Goal: Information Seeking & Learning: Learn about a topic

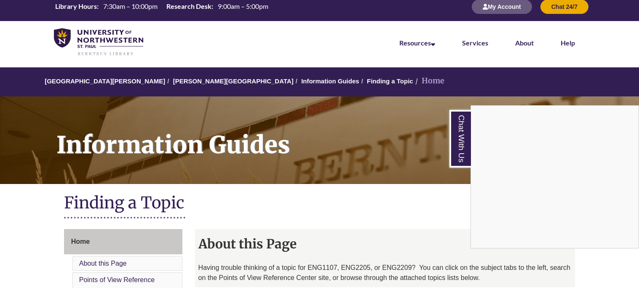
scroll to position [10, 0]
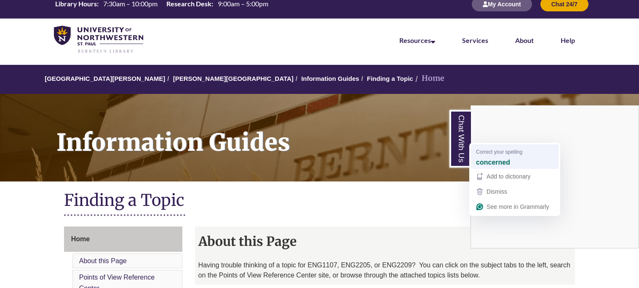
click at [494, 160] on strong "concerned" at bounding box center [493, 161] width 34 height 9
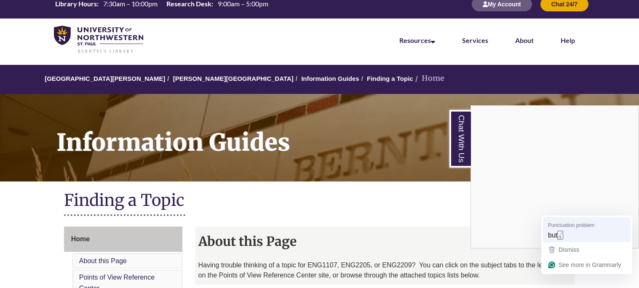
click at [590, 228] on span "Punctuation problem" at bounding box center [571, 225] width 46 height 8
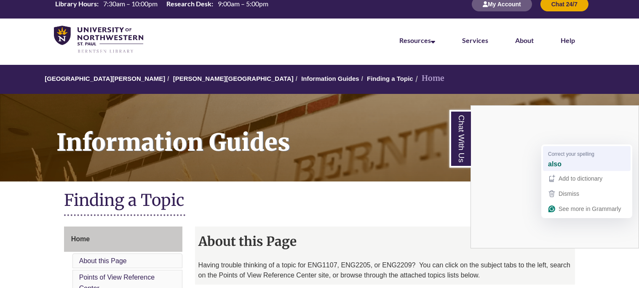
click at [573, 165] on div "also" at bounding box center [586, 163] width 81 height 13
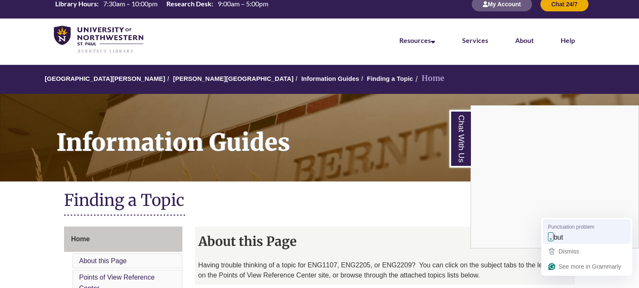
click at [594, 223] on div "Punctuation problem" at bounding box center [571, 227] width 46 height 8
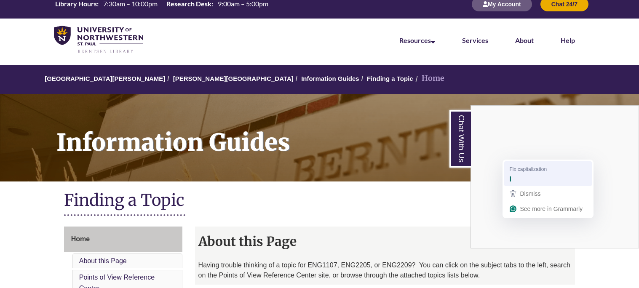
click at [533, 169] on span "Fix capitalization" at bounding box center [527, 169] width 37 height 8
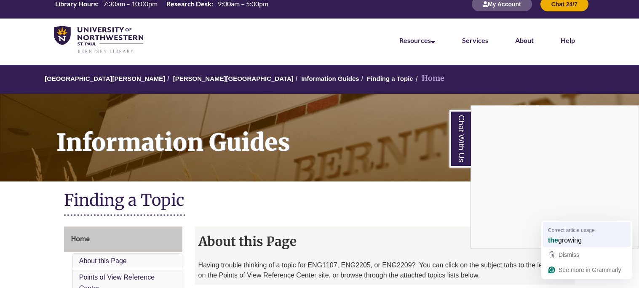
click at [592, 231] on span "Correct article usage" at bounding box center [571, 230] width 47 height 8
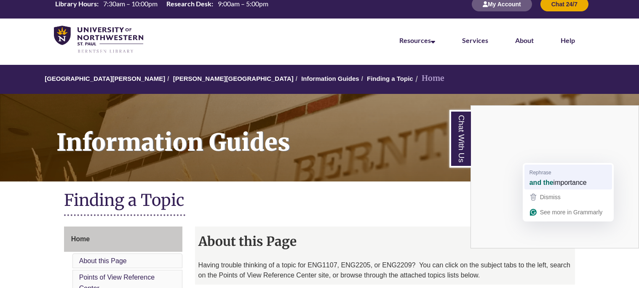
click at [540, 176] on div "and the importance" at bounding box center [568, 182] width 81 height 13
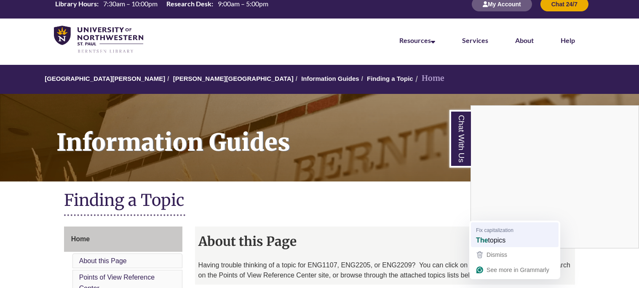
click at [504, 227] on span "Fix capitalization" at bounding box center [494, 230] width 37 height 8
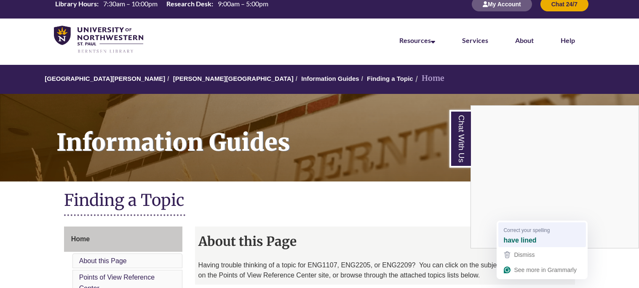
click at [522, 226] on span "Correct your spelling" at bounding box center [526, 230] width 46 height 8
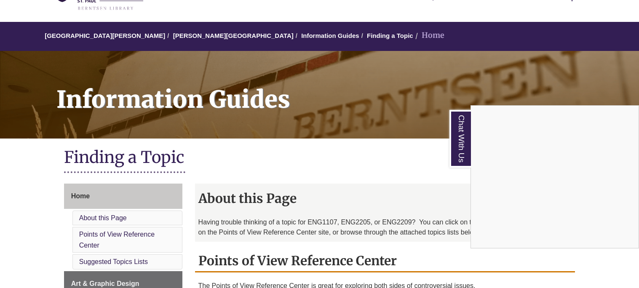
scroll to position [52, 0]
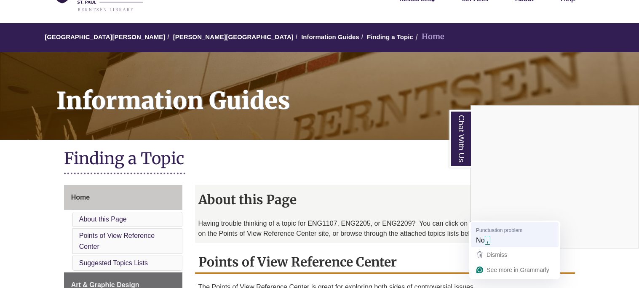
click at [482, 230] on span "Punctuation problem" at bounding box center [499, 230] width 46 height 8
click at [487, 239] on strong "Yes" at bounding box center [482, 239] width 12 height 9
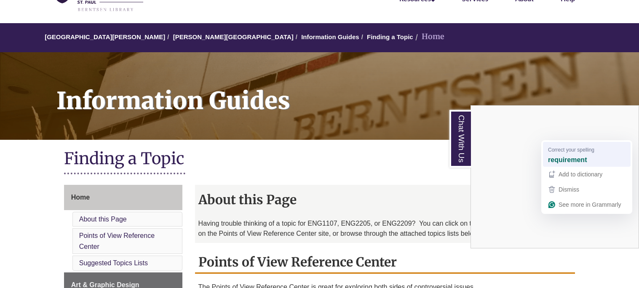
click at [578, 160] on strong "requirement" at bounding box center [567, 159] width 39 height 9
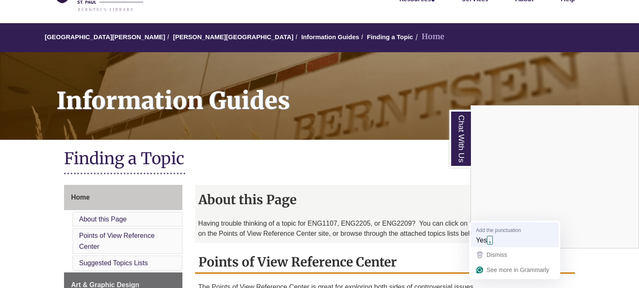
click at [488, 234] on div "Yes ," at bounding box center [514, 240] width 81 height 13
click at [493, 230] on span "Fix capitalization" at bounding box center [494, 230] width 37 height 8
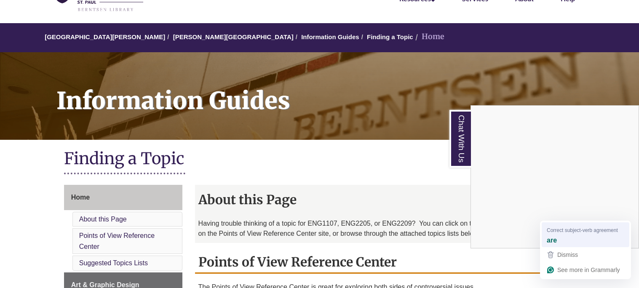
click at [571, 230] on span "Correct subject-verb agreement" at bounding box center [582, 230] width 71 height 8
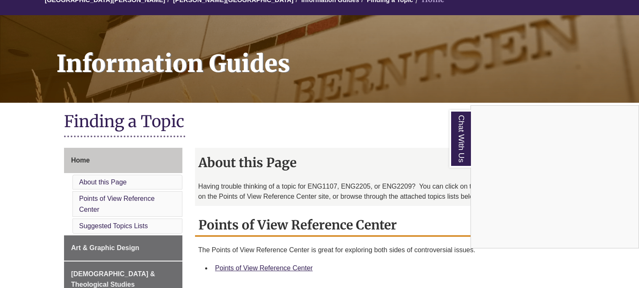
scroll to position [90, 0]
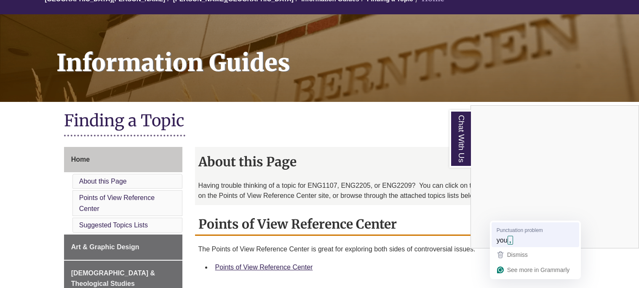
click at [502, 229] on span "Punctuation problem" at bounding box center [519, 230] width 46 height 8
click at [483, 229] on span "Punctuation problem" at bounding box center [499, 230] width 46 height 8
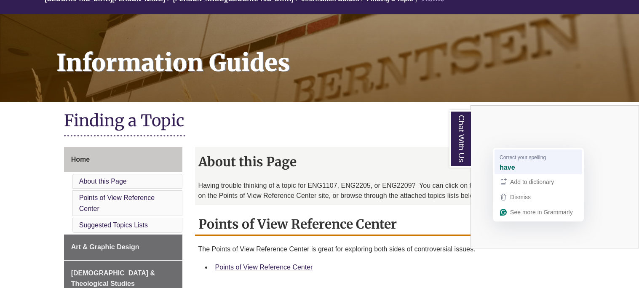
click at [526, 160] on span "Correct your spelling" at bounding box center [522, 157] width 46 height 8
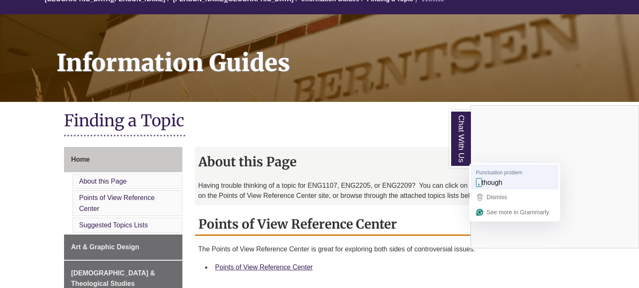
click at [501, 183] on span "though" at bounding box center [492, 182] width 21 height 9
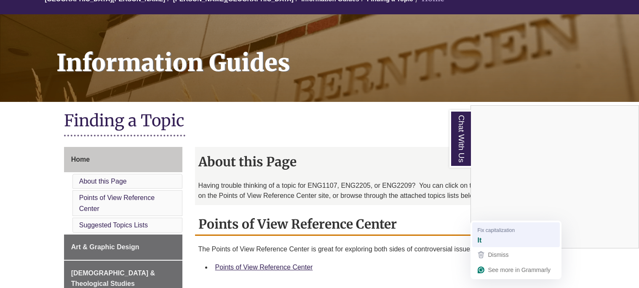
click at [481, 243] on div "It" at bounding box center [479, 240] width 4 height 10
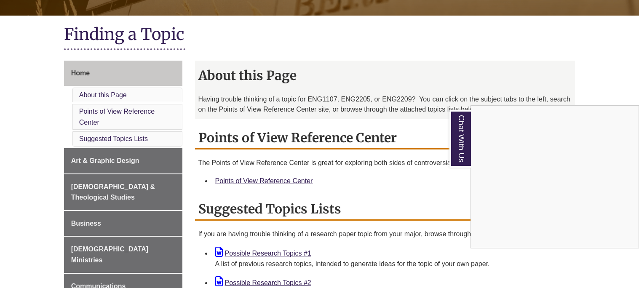
scroll to position [178, 0]
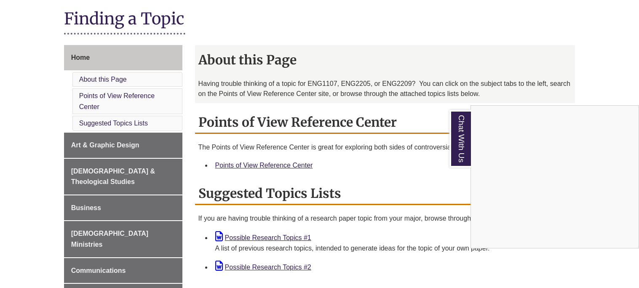
scroll to position [193, 0]
